Goal: Find specific page/section: Find specific page/section

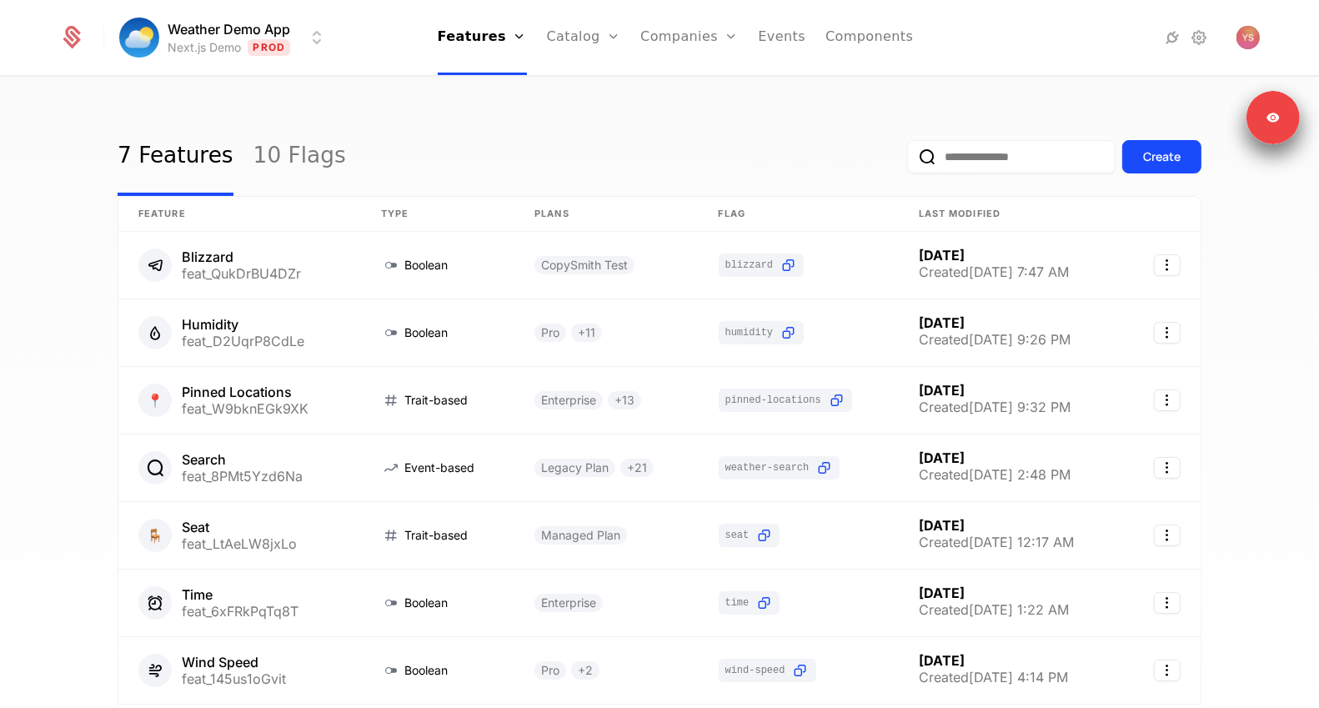
click at [814, 30] on ul "Features Features Flags Catalog Plans Add Ons Credits Configuration Companies C…" at bounding box center [676, 37] width 476 height 75
click at [831, 34] on link "Components" at bounding box center [870, 37] width 88 height 75
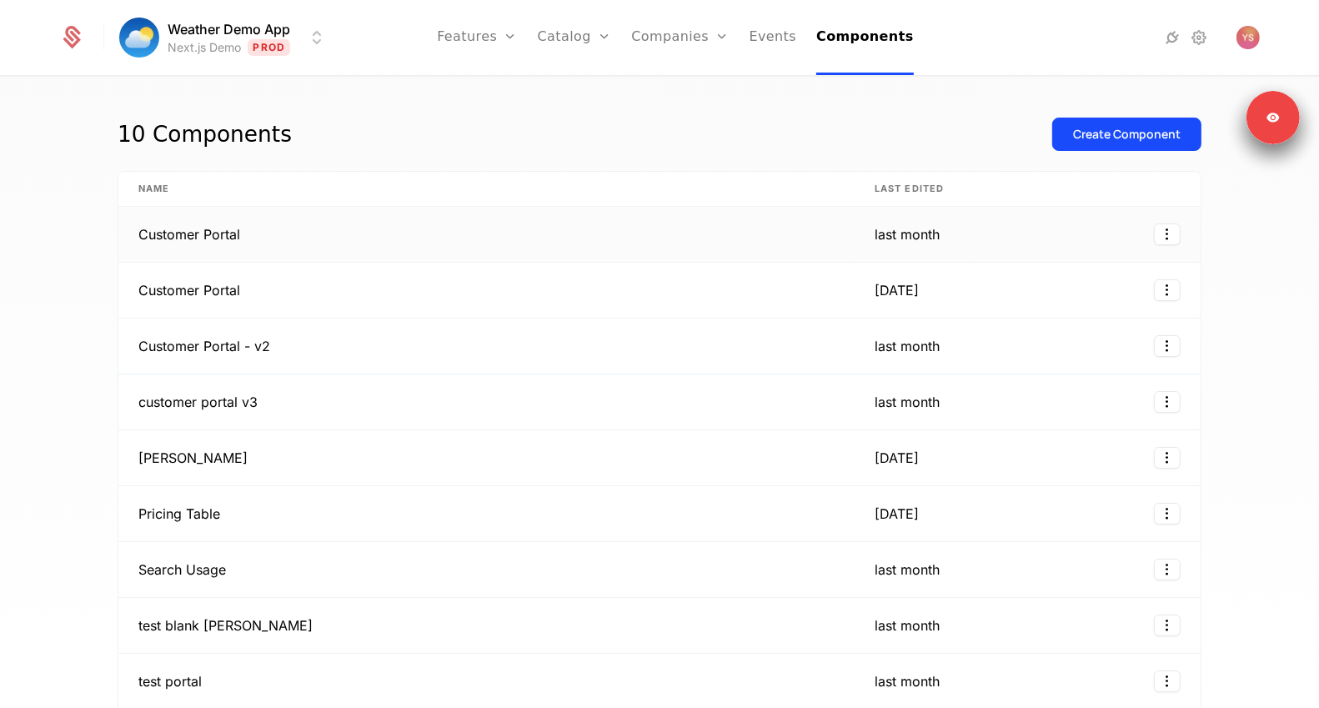
click at [429, 240] on td "Customer Portal" at bounding box center [486, 235] width 736 height 56
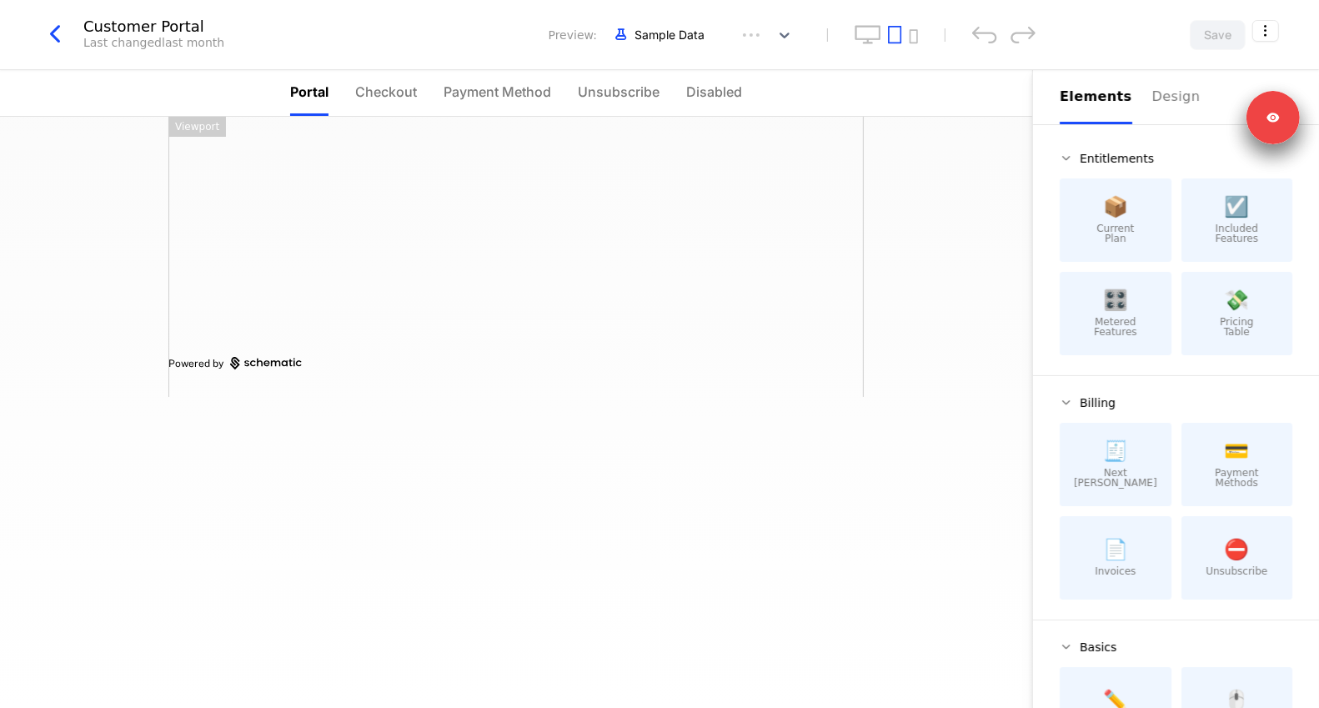
scroll to position [68, 0]
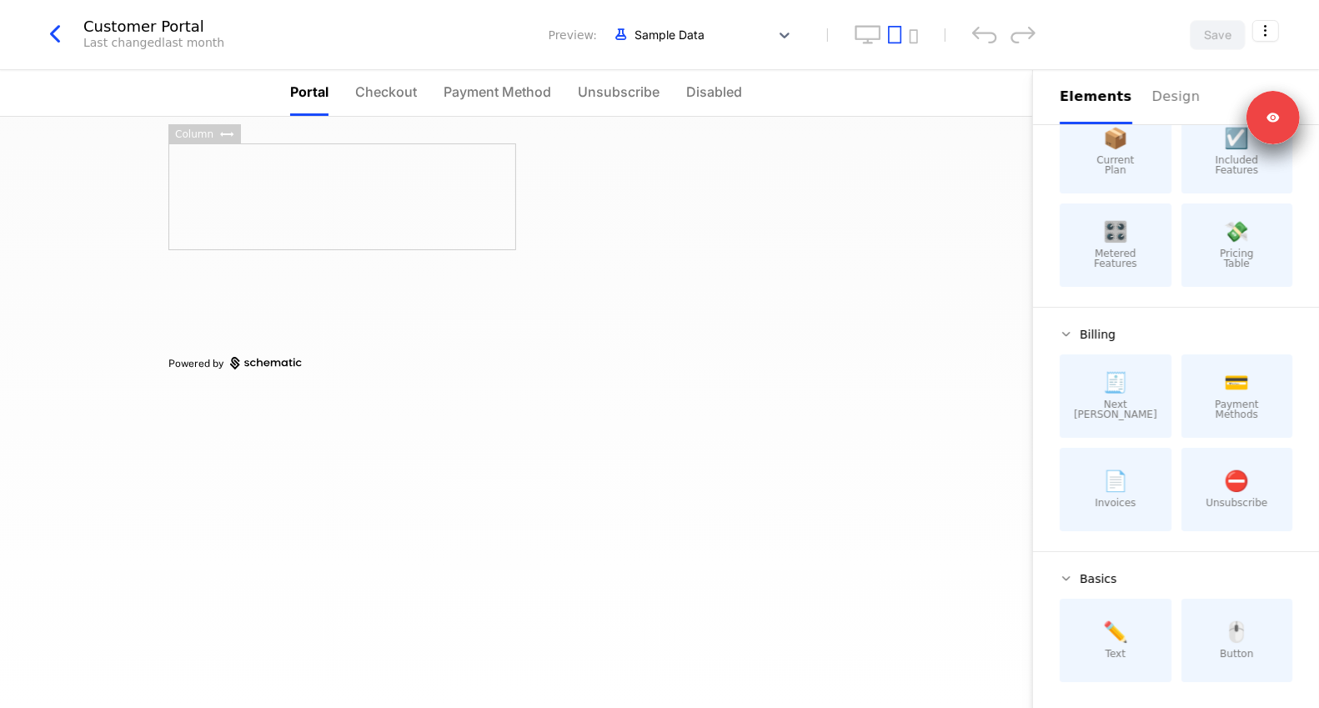
click at [48, 18] on div "Customer Portal Last changed last month Preview: Sample Data Save" at bounding box center [659, 35] width 1319 height 70
click at [53, 44] on icon "button" at bounding box center [55, 34] width 30 height 30
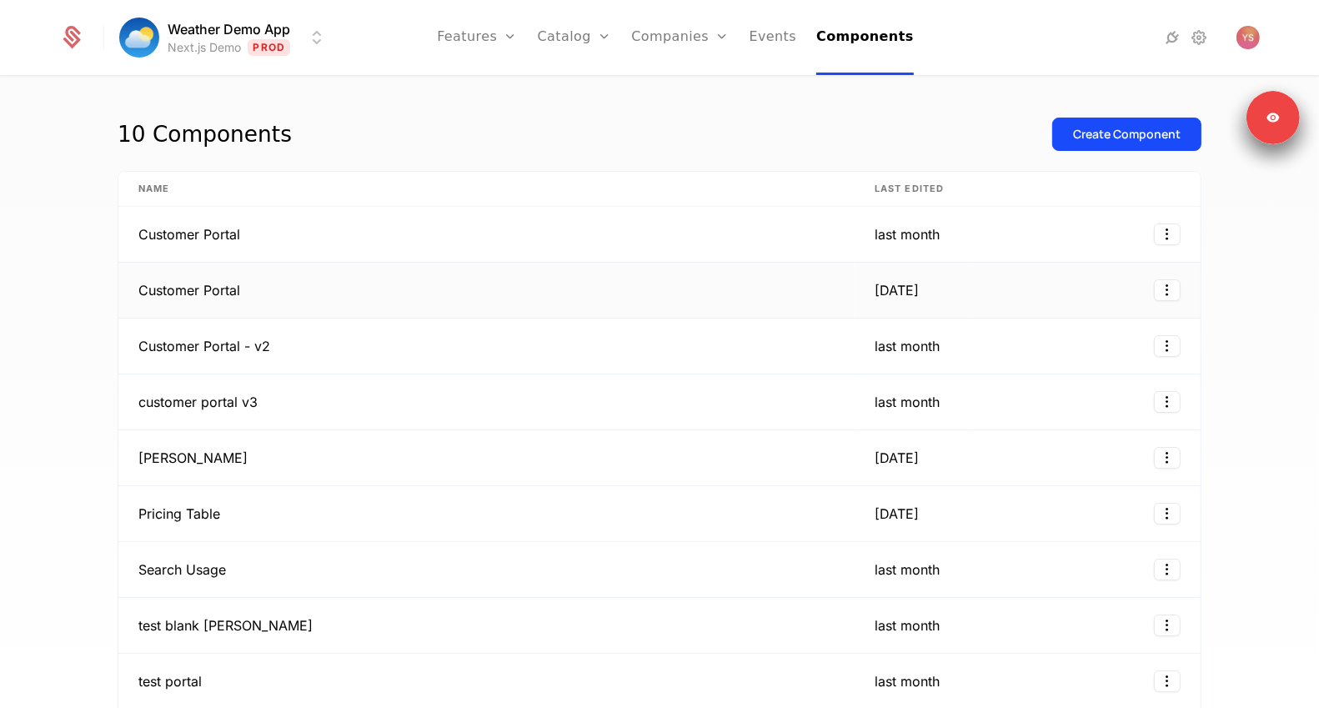
click at [339, 273] on td "Customer Portal" at bounding box center [486, 291] width 736 height 56
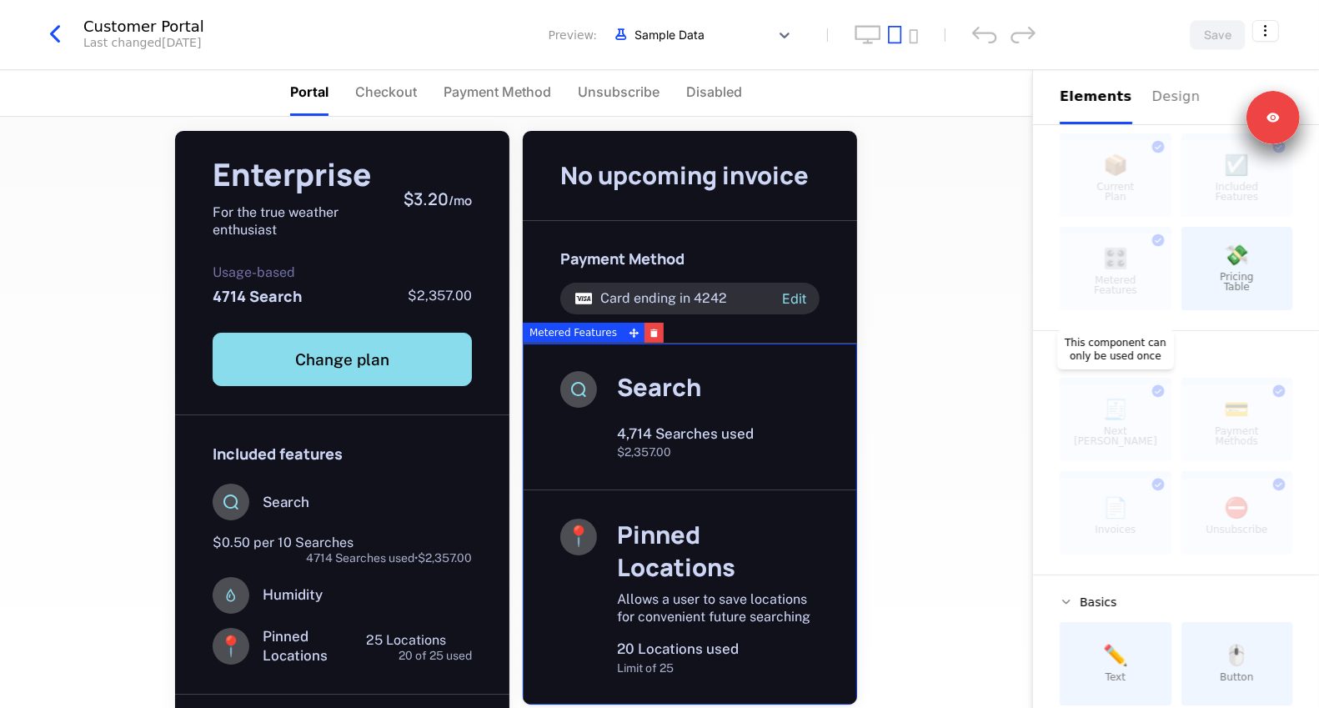
scroll to position [68, 0]
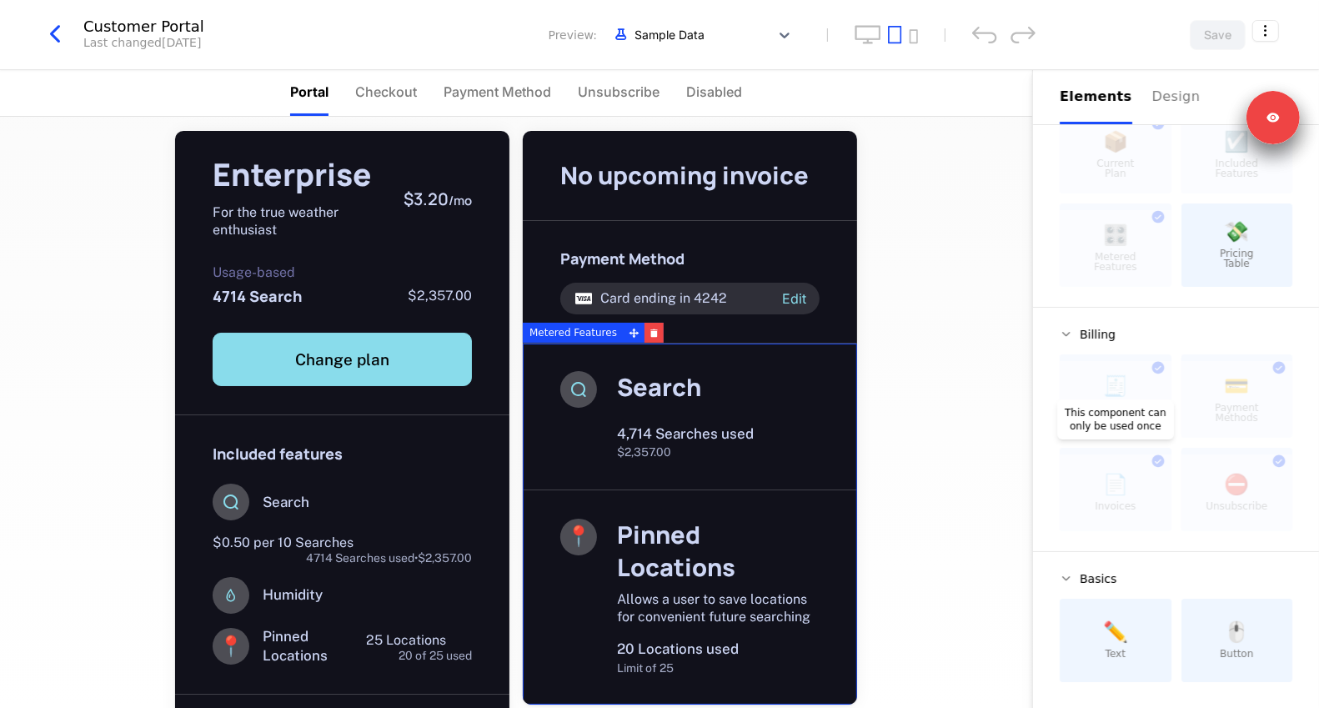
click at [1131, 486] on div at bounding box center [1116, 492] width 112 height 77
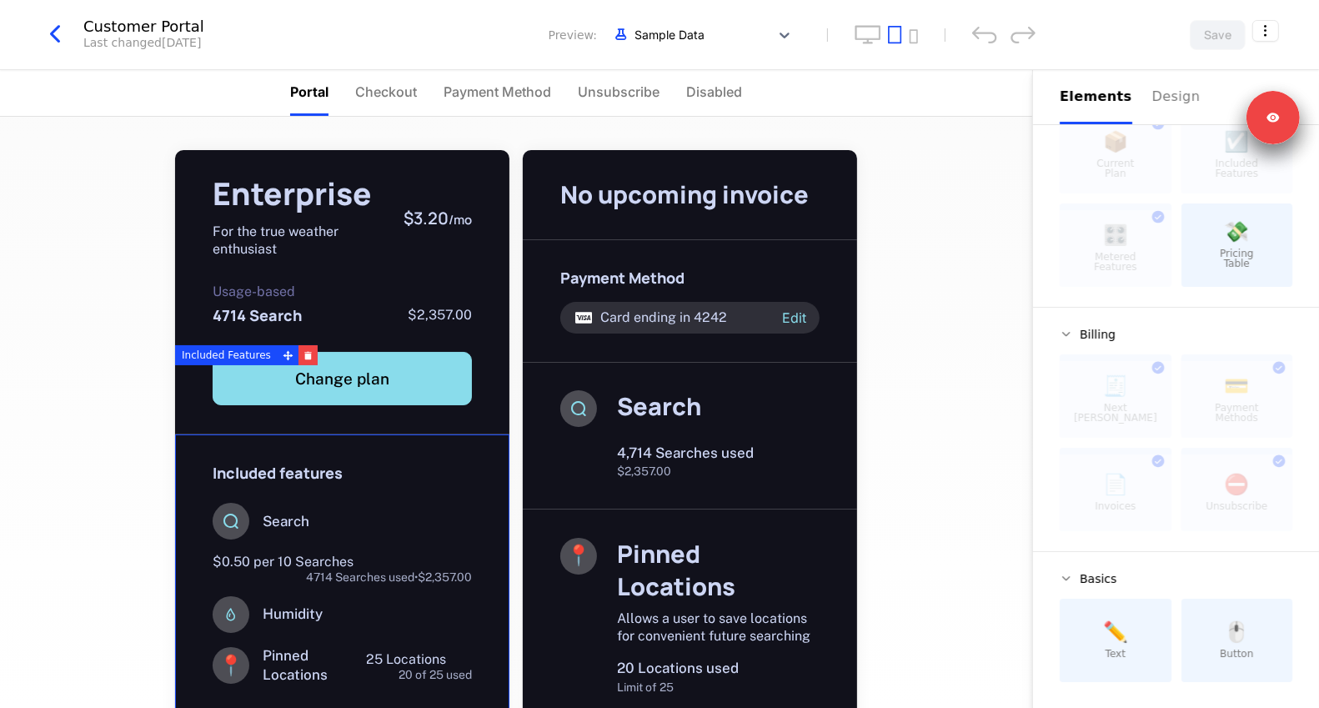
scroll to position [248, 0]
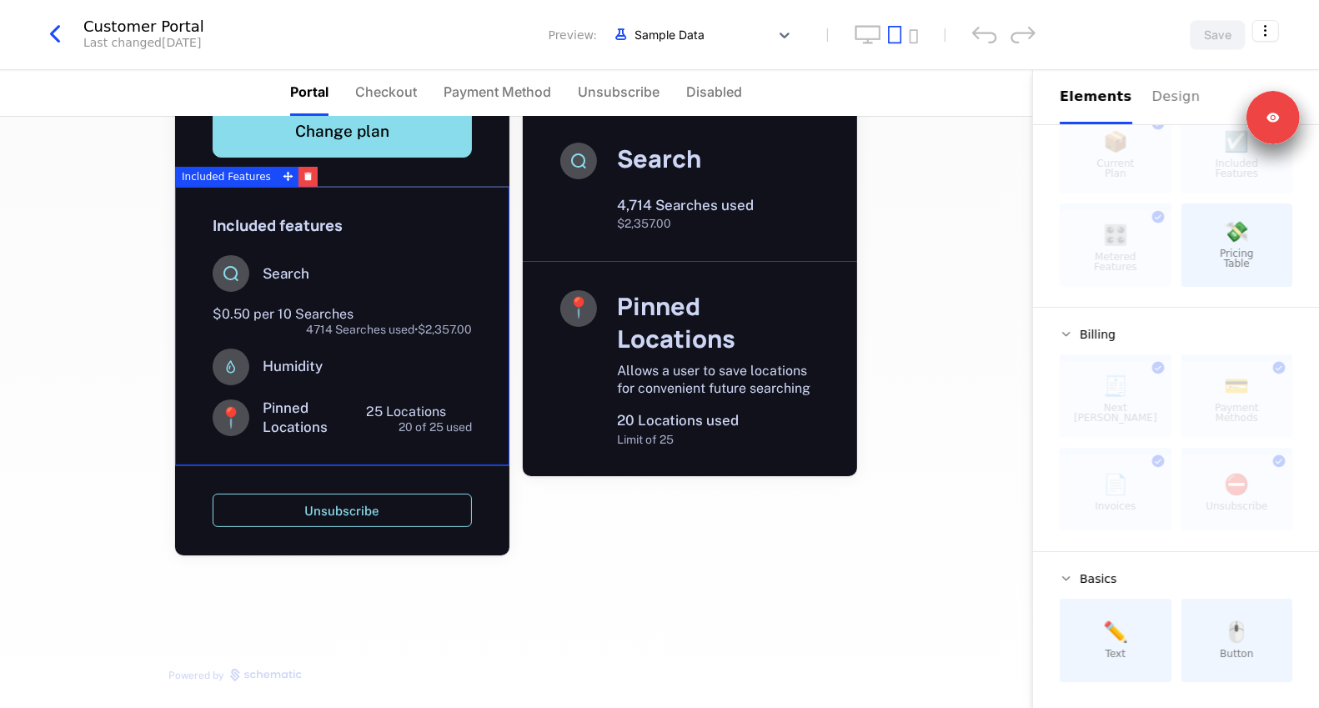
click at [53, 48] on icon "button" at bounding box center [55, 34] width 30 height 30
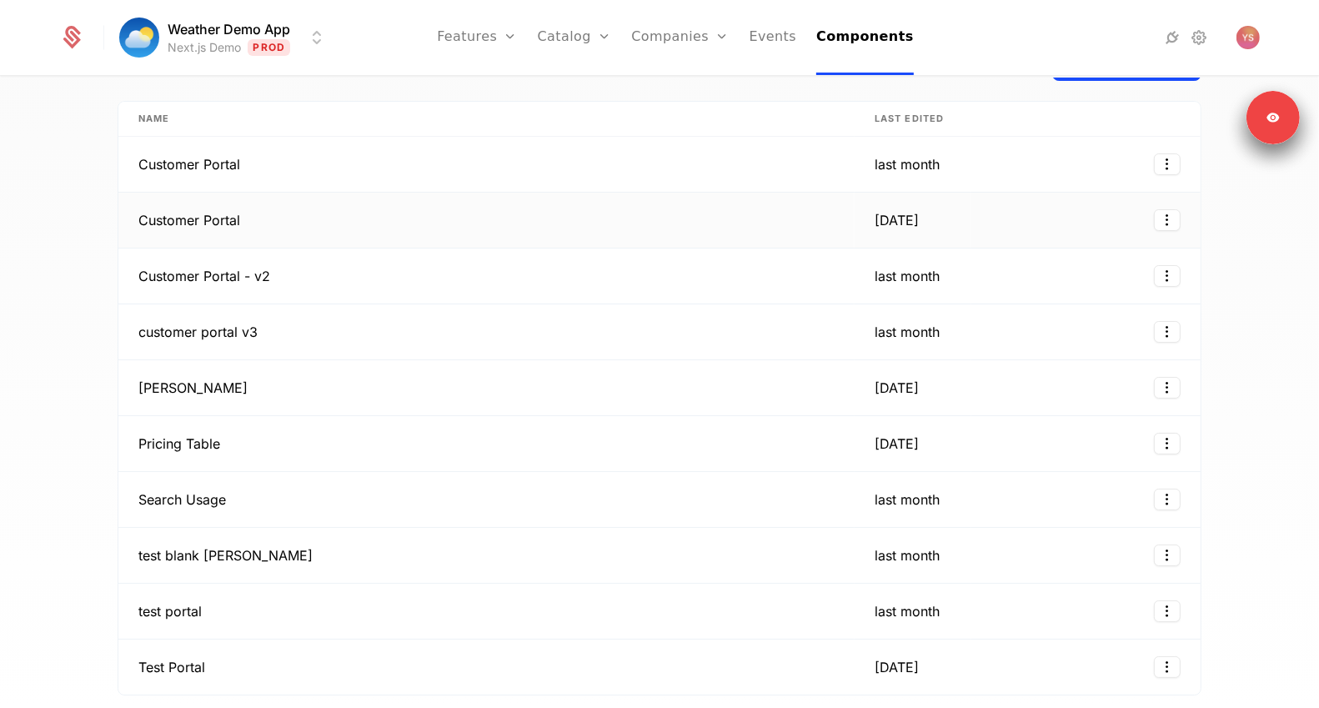
scroll to position [85, 0]
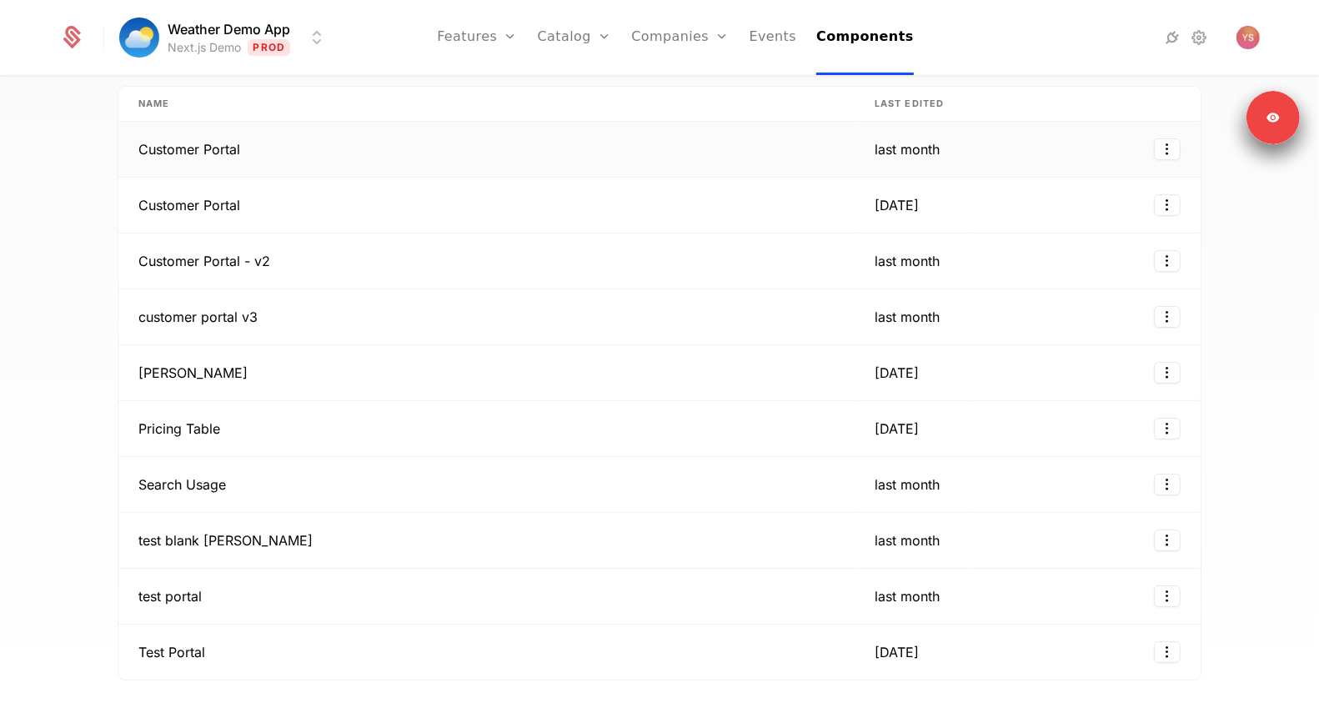
click at [469, 128] on td "Customer Portal" at bounding box center [486, 150] width 736 height 56
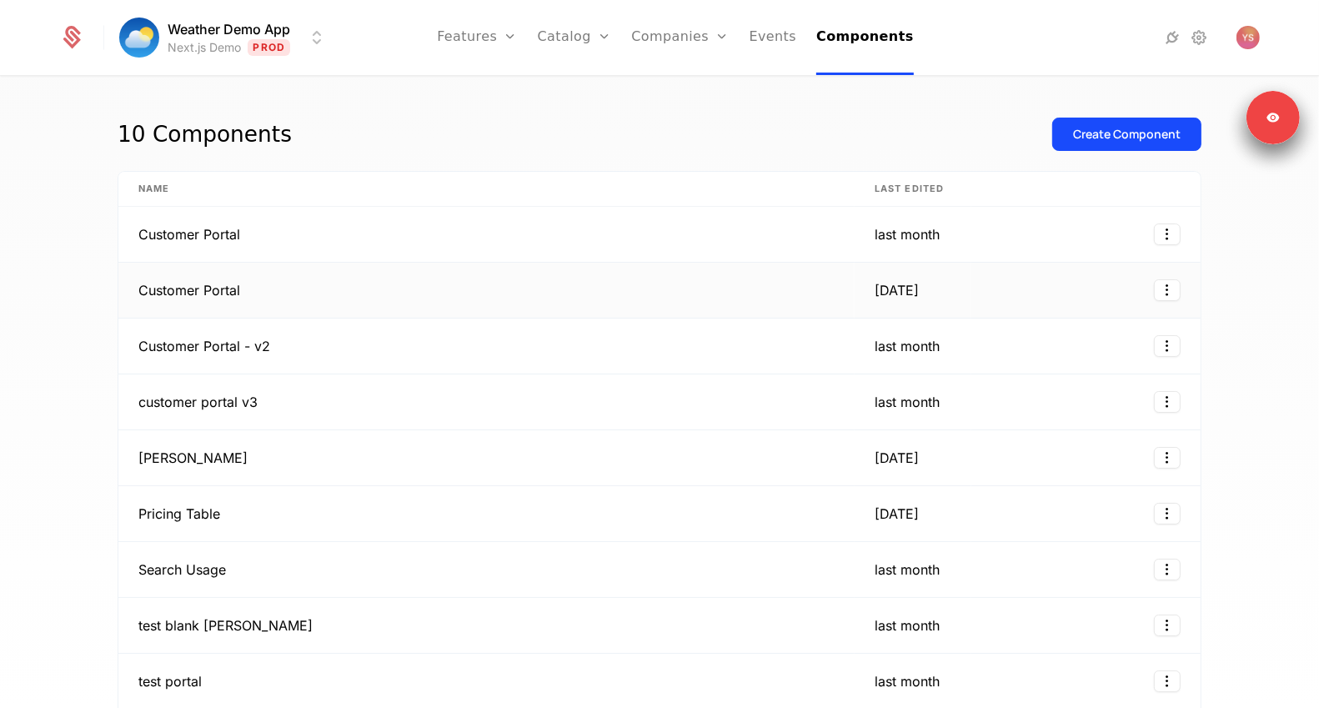
click at [376, 288] on td "Customer Portal" at bounding box center [486, 291] width 736 height 56
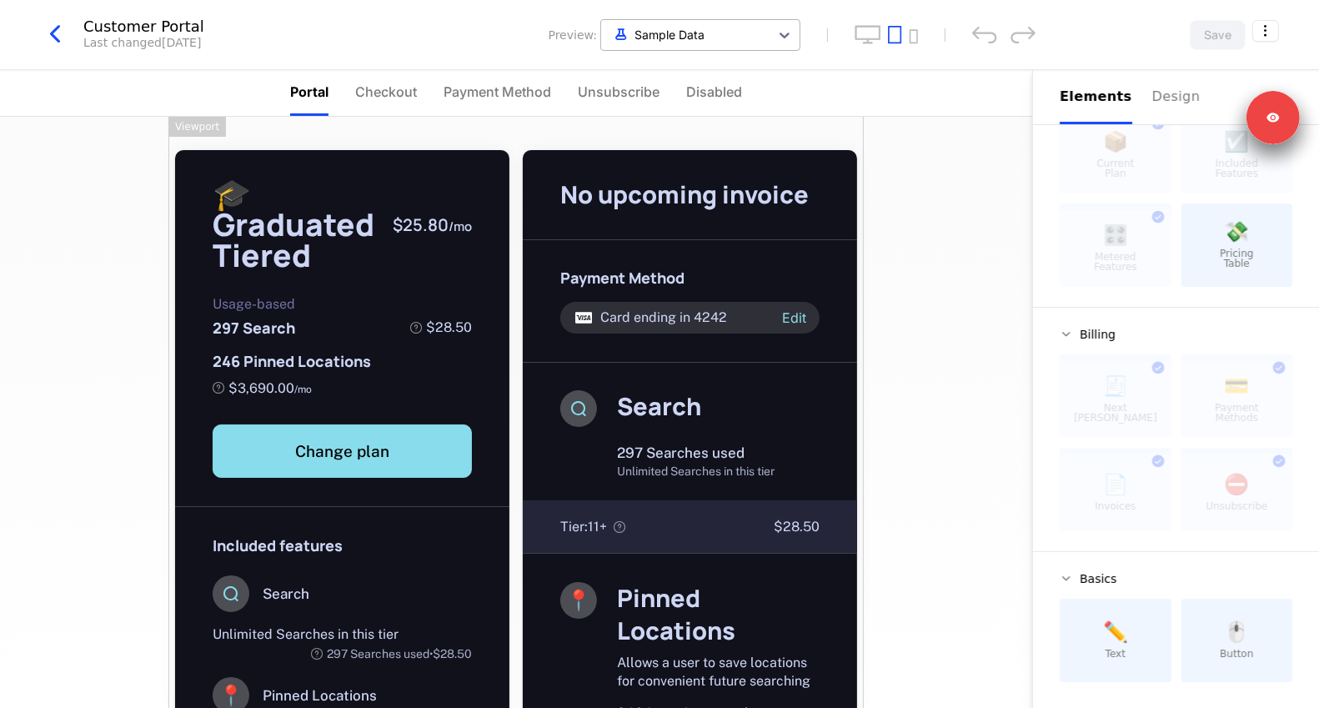
click at [653, 38] on div at bounding box center [686, 34] width 152 height 21
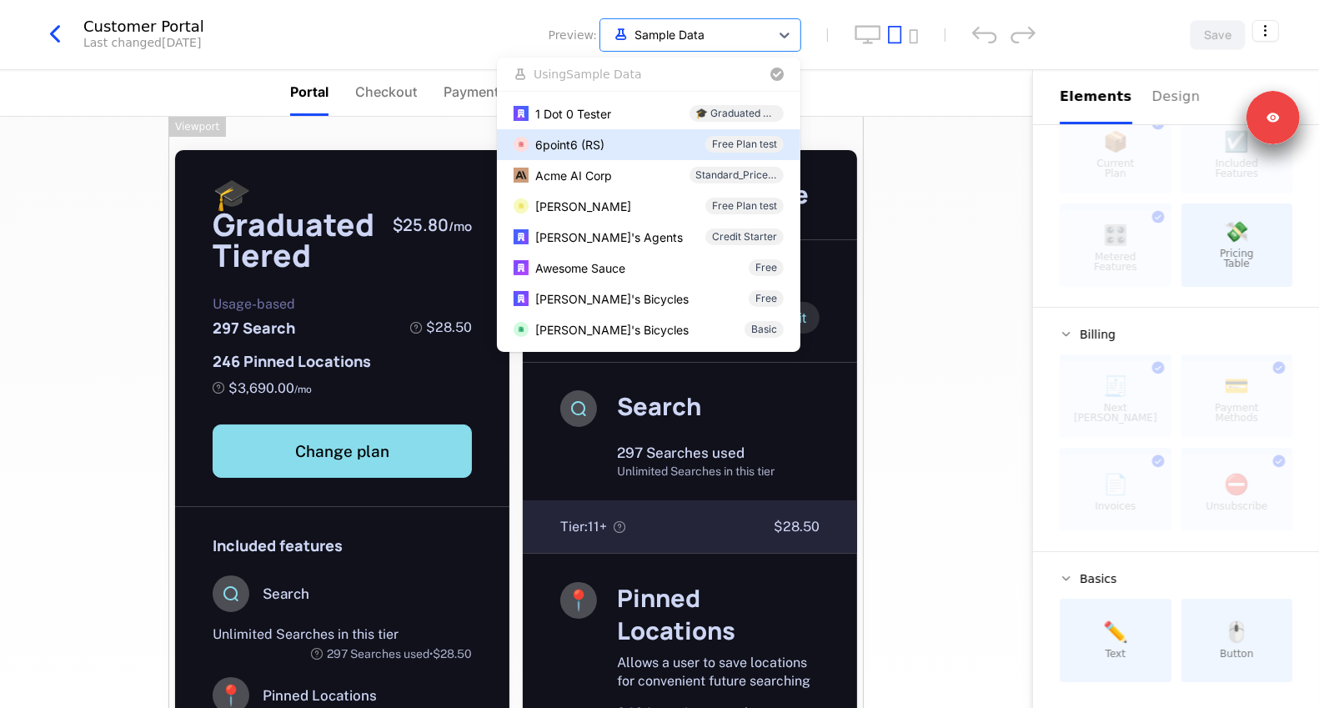
click at [646, 136] on div "6point6 (RS) Free Plan test" at bounding box center [649, 145] width 270 height 18
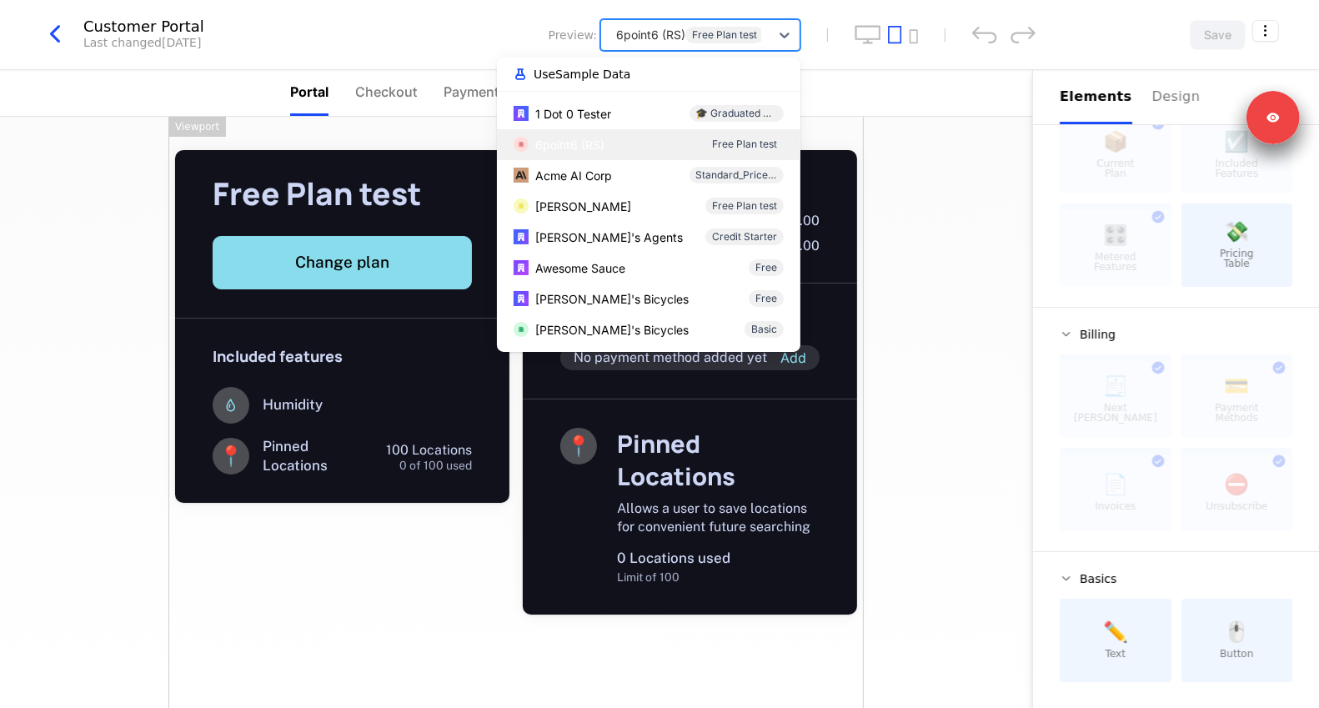
click at [714, 28] on div at bounding box center [686, 34] width 152 height 21
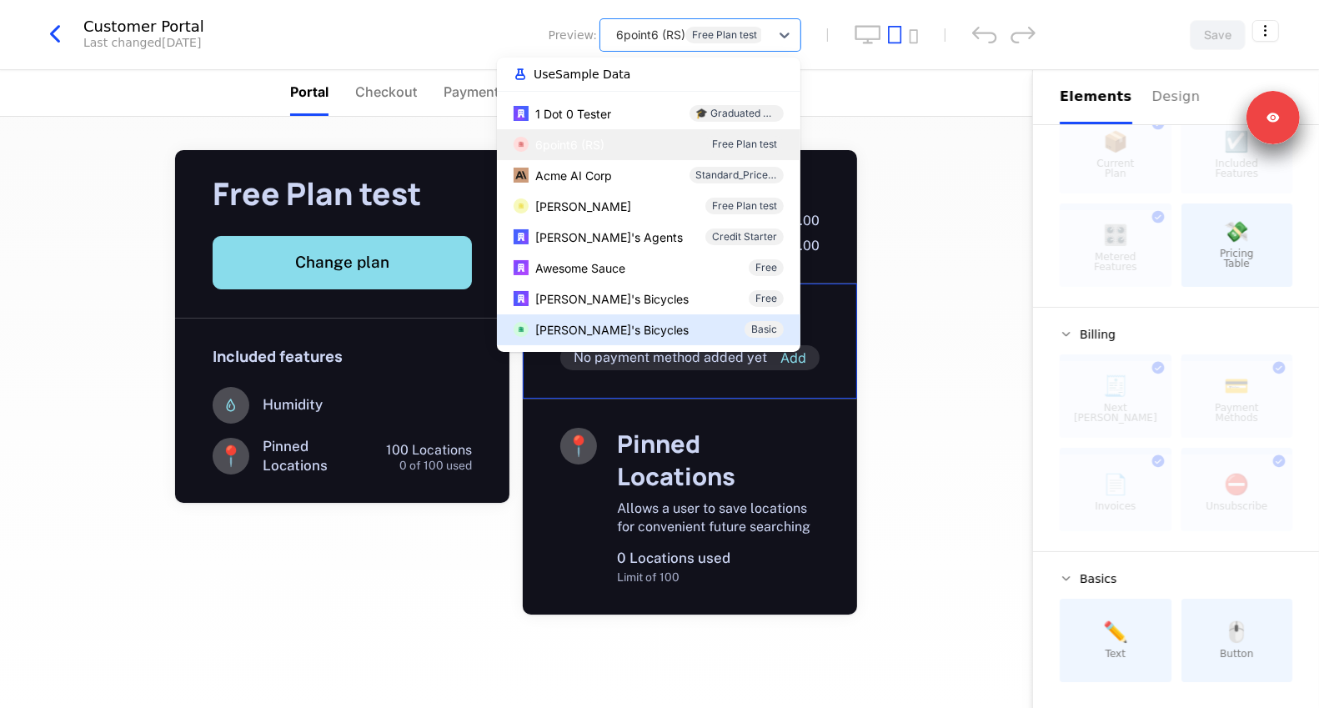
click at [901, 399] on div "Free Plan test Change plan Included features Humidity 📍 Pinned Locations 100 Lo…" at bounding box center [516, 412] width 1032 height 591
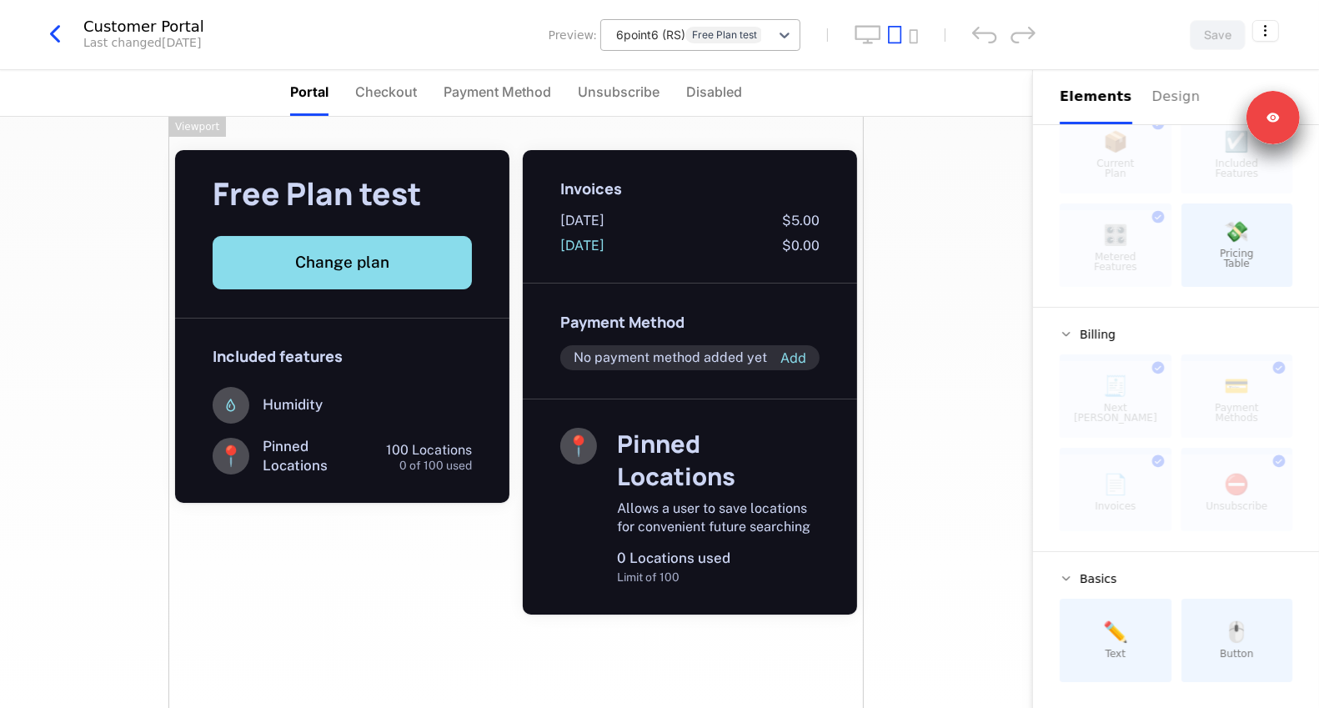
click at [650, 24] on div at bounding box center [686, 34] width 152 height 21
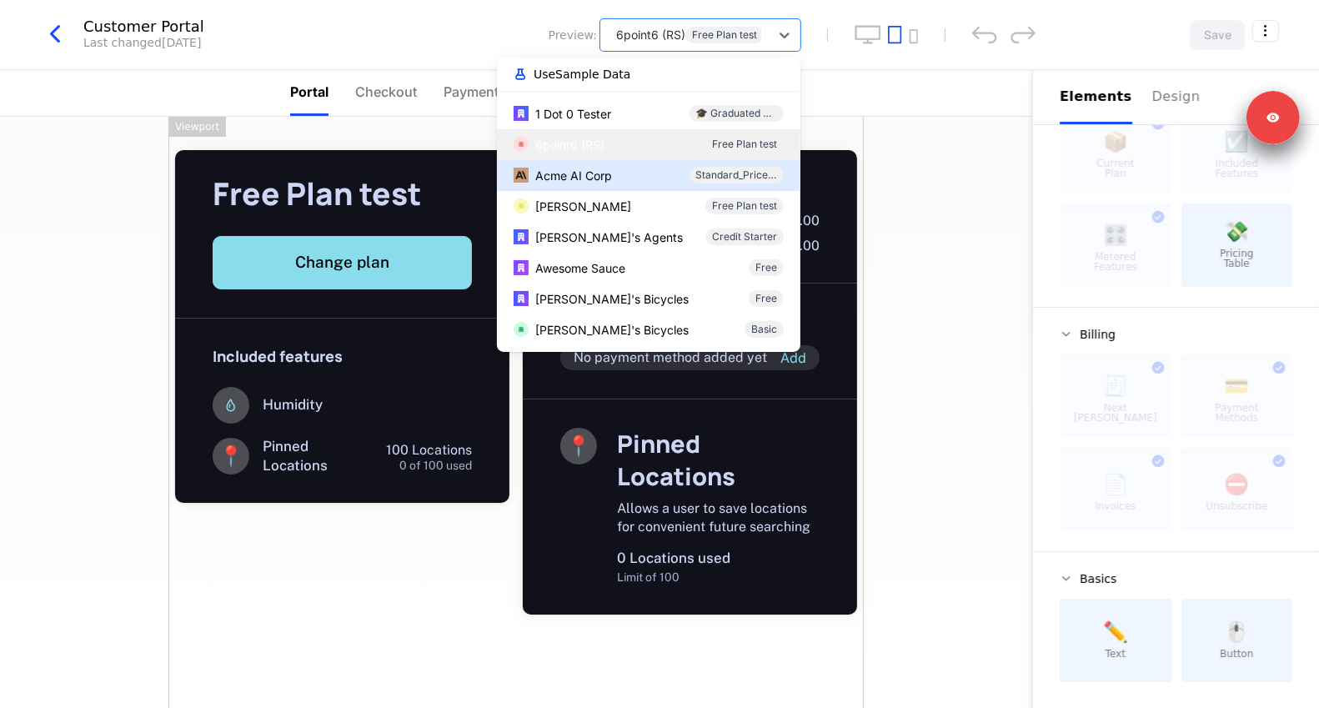
click at [616, 176] on div "Acme AI Corp Standard_Price Test" at bounding box center [649, 176] width 270 height 18
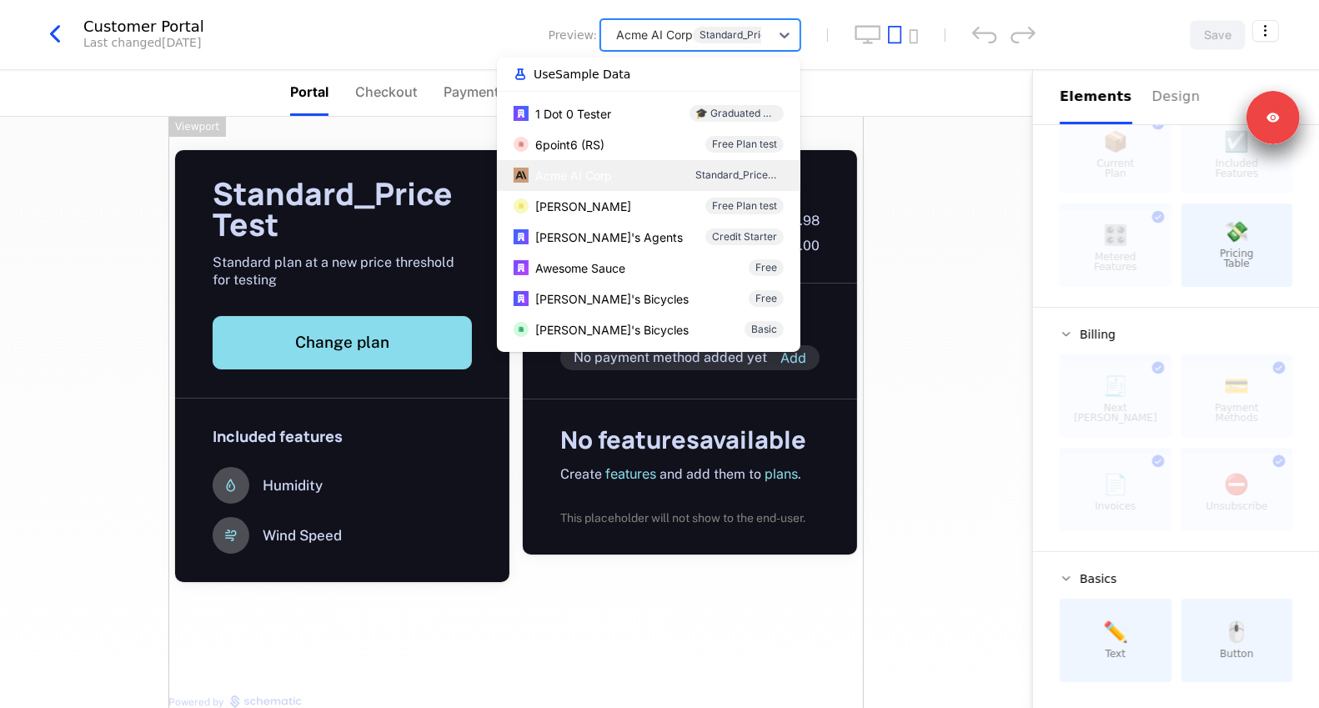
click at [723, 44] on div at bounding box center [686, 34] width 152 height 21
click at [658, 77] on button "Use Sample Data" at bounding box center [648, 74] width 277 height 20
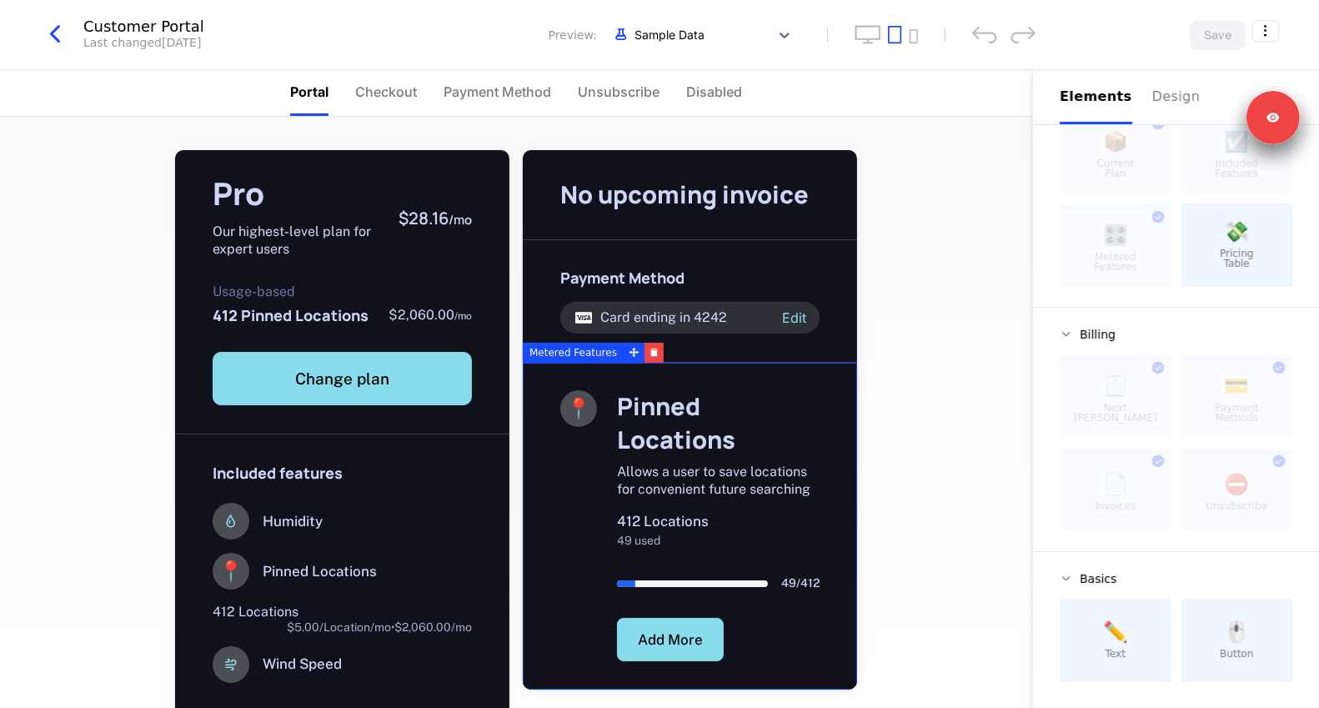
click at [936, 399] on div "Pro Our highest-level plan for expert users $28.16 / mo Usage-based 412 Pinned …" at bounding box center [516, 412] width 1032 height 591
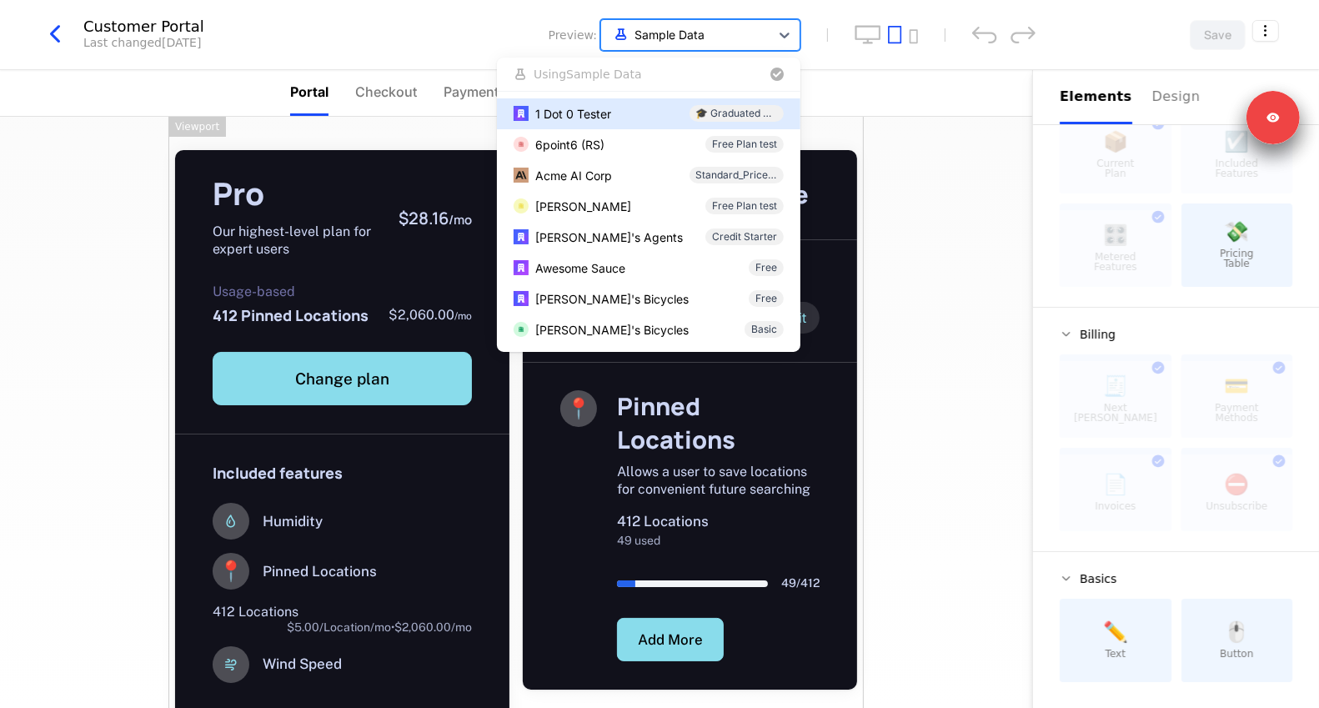
click at [716, 31] on div at bounding box center [686, 34] width 152 height 21
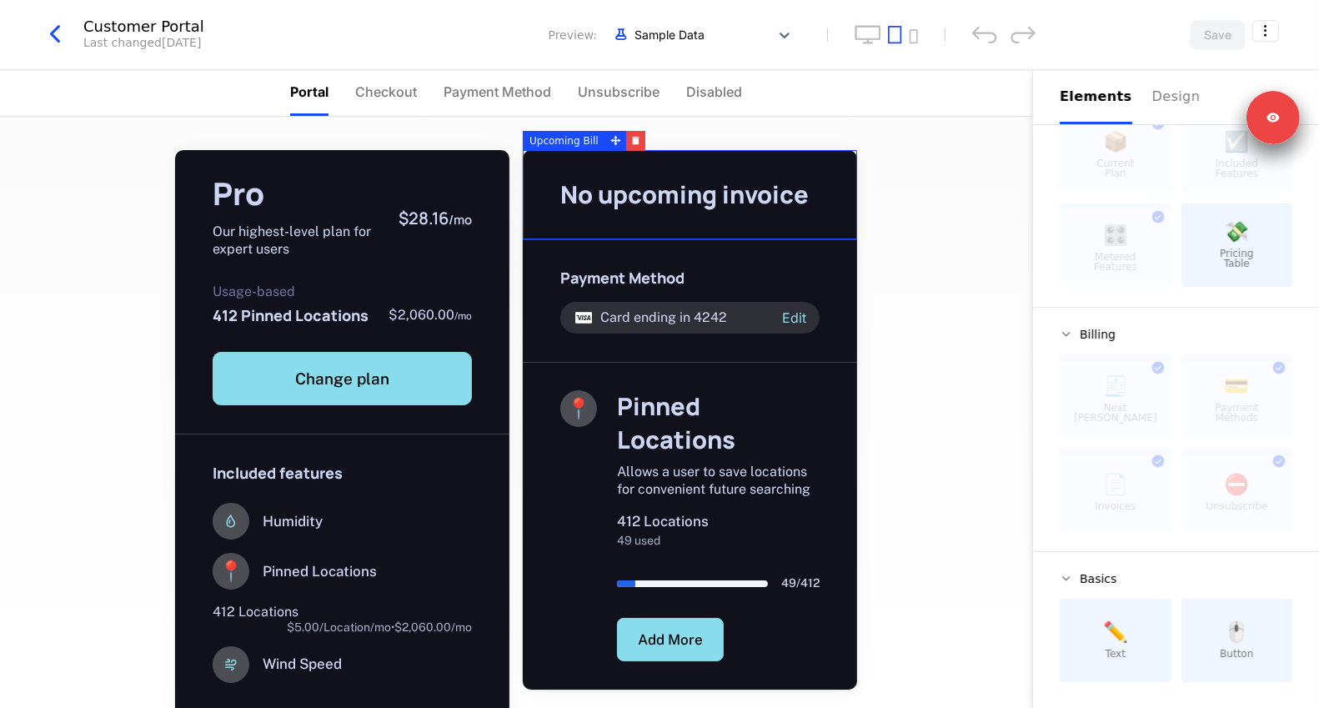
click at [901, 263] on div "Pro Our highest-level plan for expert users $28.16 / mo Usage-based 412 Pinned …" at bounding box center [516, 412] width 1032 height 591
